Goal: Task Accomplishment & Management: Use online tool/utility

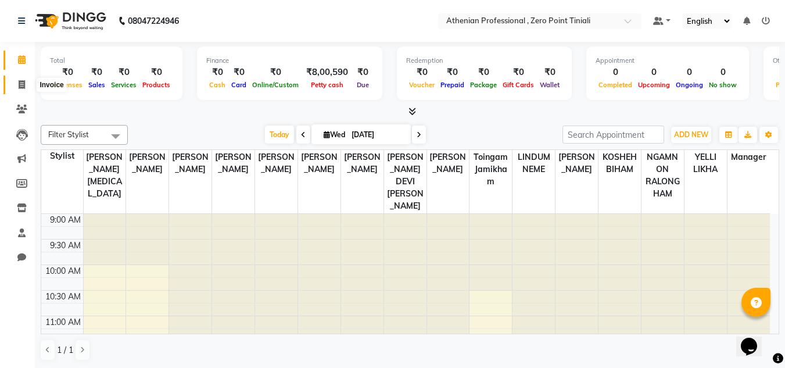
click at [20, 83] on icon at bounding box center [22, 84] width 6 height 9
select select "service"
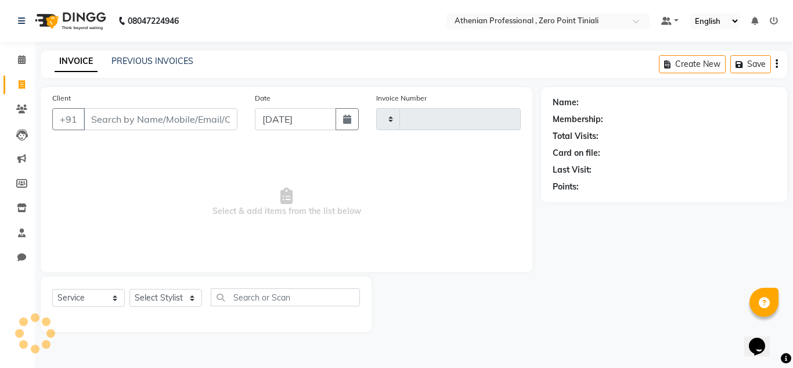
type input "2307"
select select "8300"
click at [143, 62] on link "PREVIOUS INVOICES" at bounding box center [153, 61] width 82 height 10
